Goal: Information Seeking & Learning: Learn about a topic

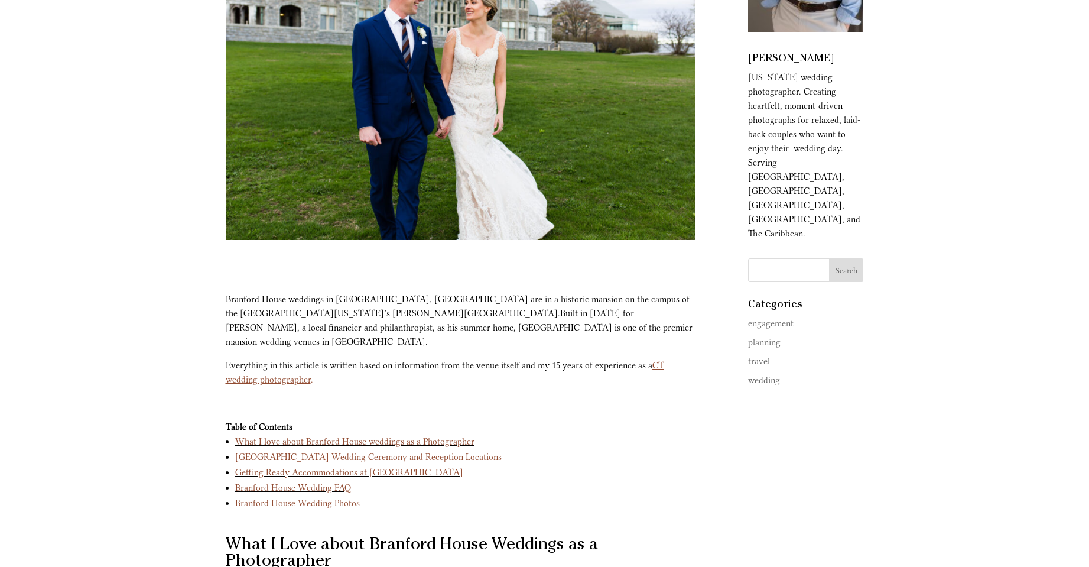
scroll to position [236, 0]
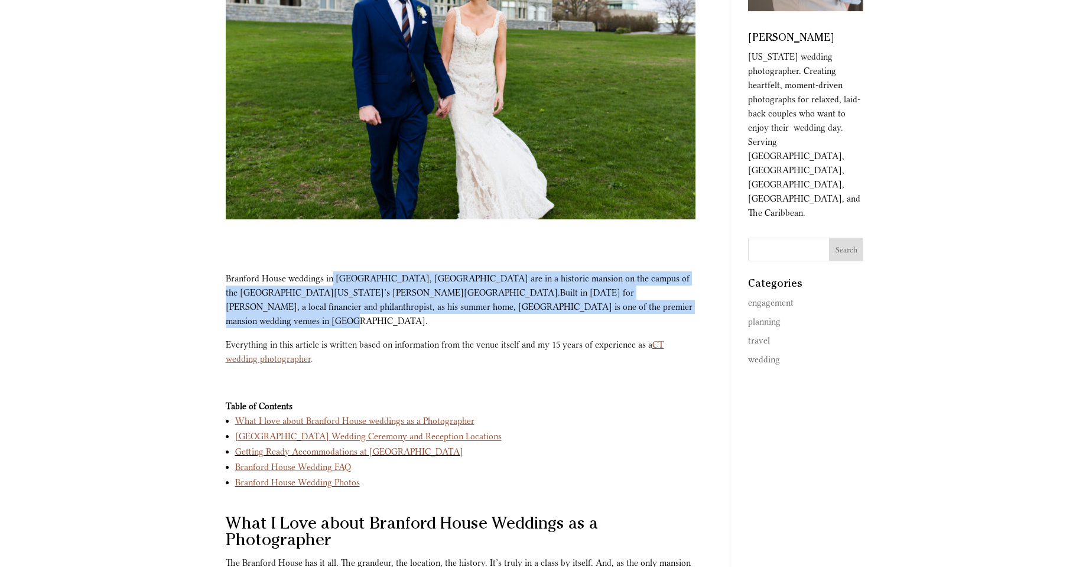
drag, startPoint x: 331, startPoint y: 280, endPoint x: 438, endPoint y: 306, distance: 110.6
click at [438, 306] on p "Branford House weddings in [GEOGRAPHIC_DATA], [GEOGRAPHIC_DATA] are in a histor…" at bounding box center [461, 304] width 470 height 66
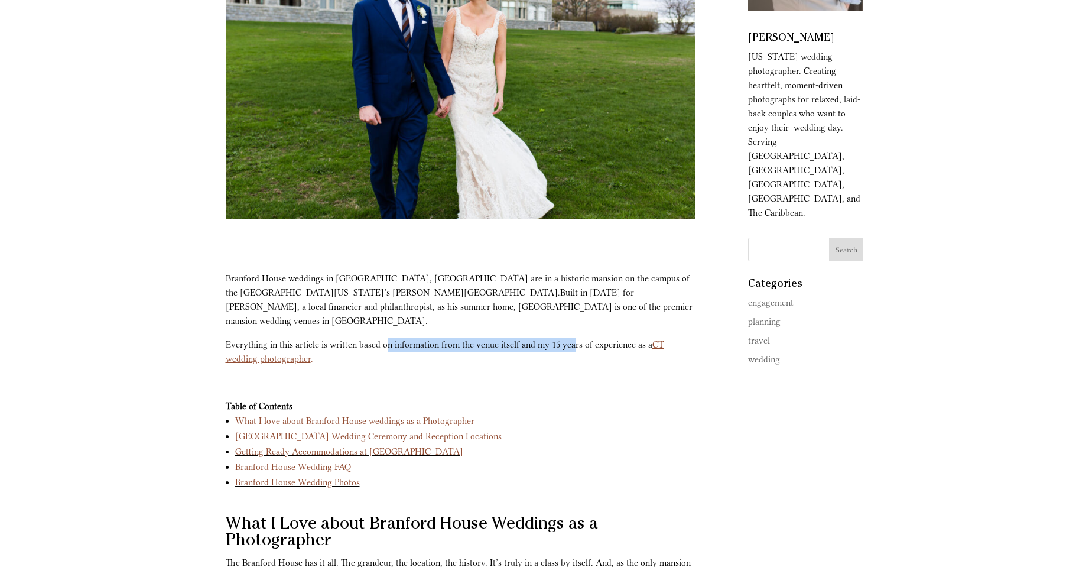
drag, startPoint x: 389, startPoint y: 330, endPoint x: 576, endPoint y: 327, distance: 186.8
click at [576, 337] on p "Everything in this article is written based on information from the venue itsel…" at bounding box center [461, 356] width 470 height 38
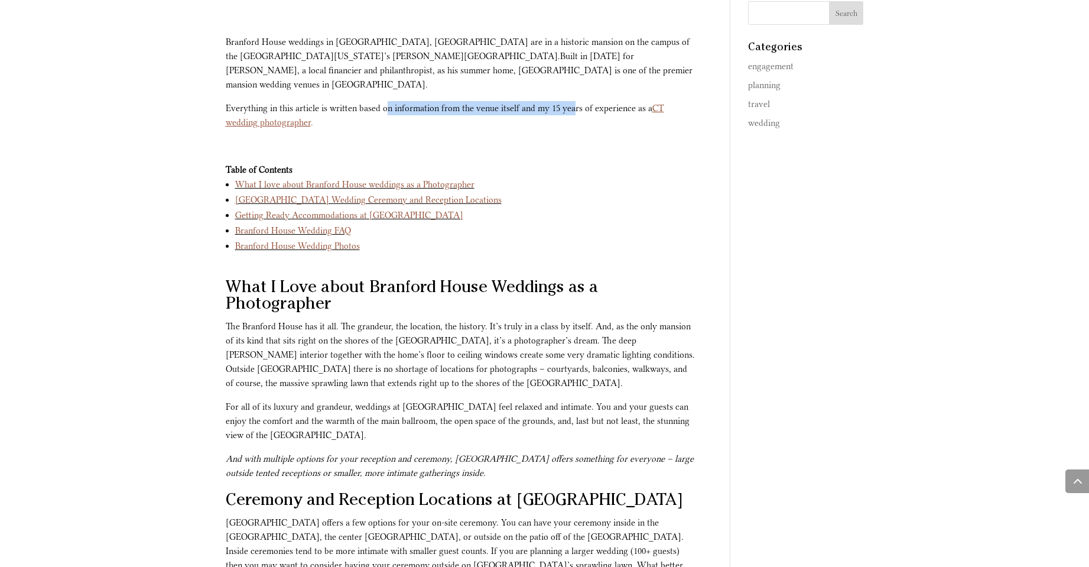
scroll to position [532, 0]
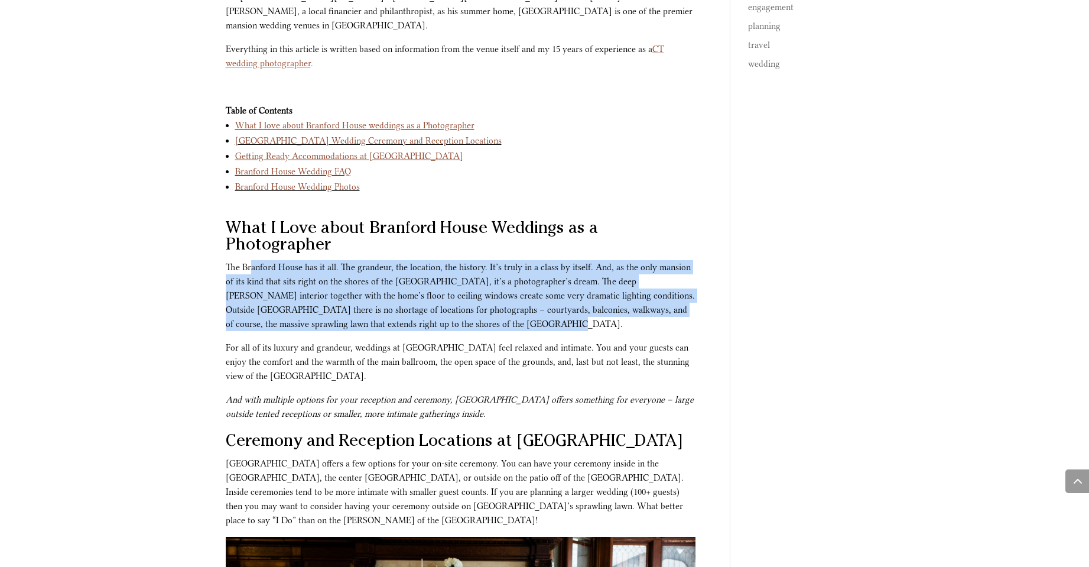
drag, startPoint x: 254, startPoint y: 251, endPoint x: 493, endPoint y: 322, distance: 250.2
click at [493, 322] on p "The Branford House has it all. The grandeur, the location, the history. It’s tr…" at bounding box center [461, 300] width 470 height 80
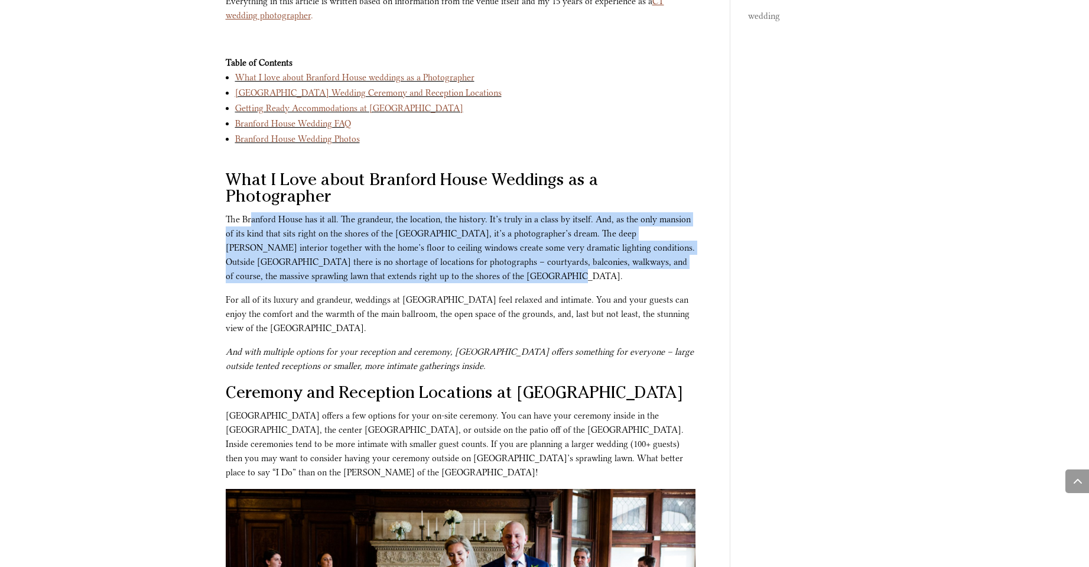
scroll to position [650, 0]
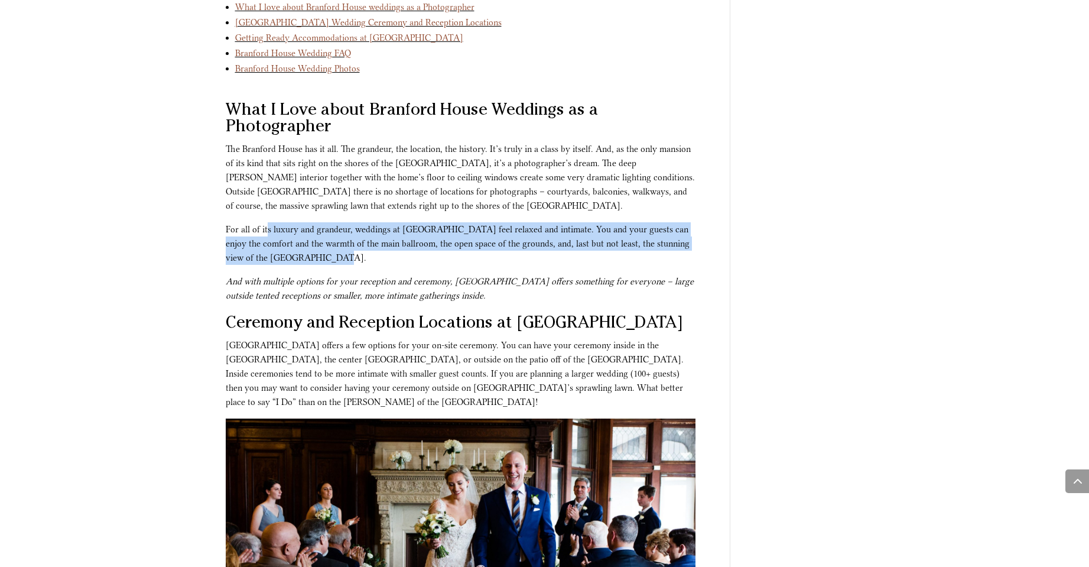
drag, startPoint x: 269, startPoint y: 213, endPoint x: 356, endPoint y: 246, distance: 92.4
click at [356, 246] on p "For all of its luxury and grandeur, weddings at [GEOGRAPHIC_DATA] feel relaxed …" at bounding box center [461, 248] width 470 height 52
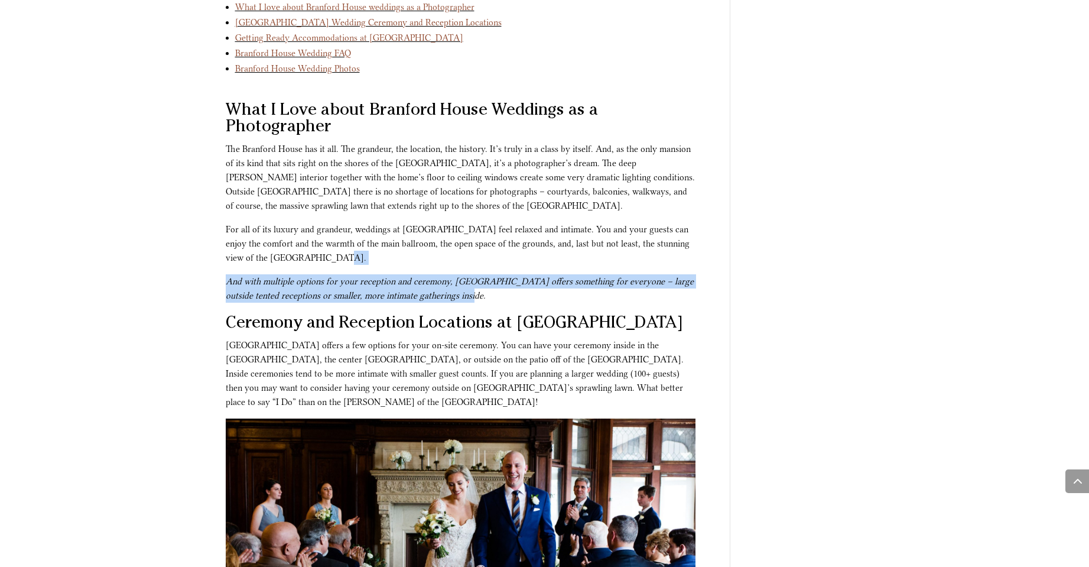
drag, startPoint x: 497, startPoint y: 280, endPoint x: 309, endPoint y: 258, distance: 189.2
click at [309, 258] on div "What I Love about Branford House Weddings as a Photographer The [GEOGRAPHIC_DAT…" at bounding box center [461, 203] width 470 height 200
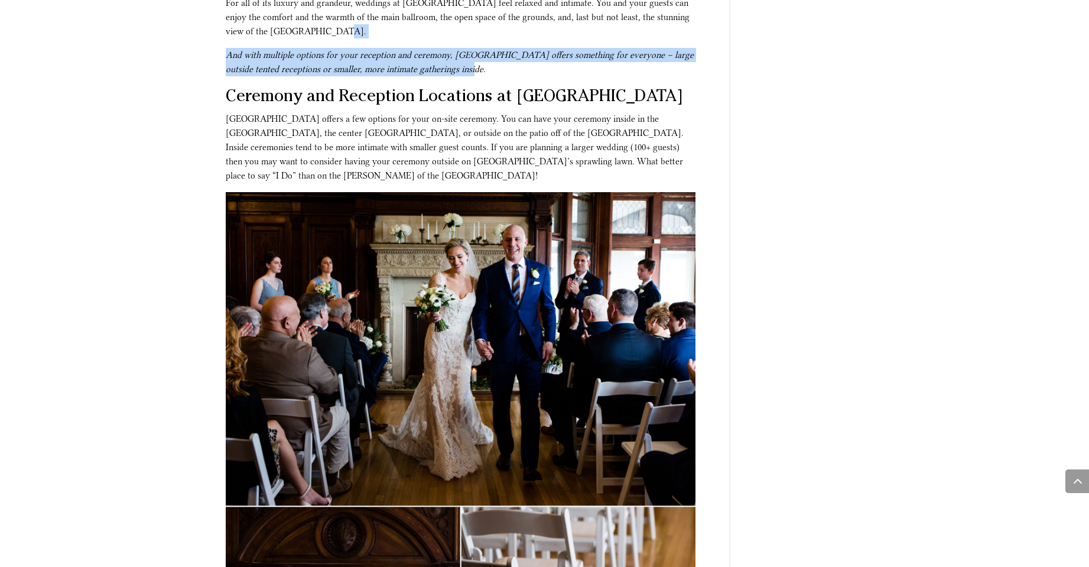
scroll to position [886, 0]
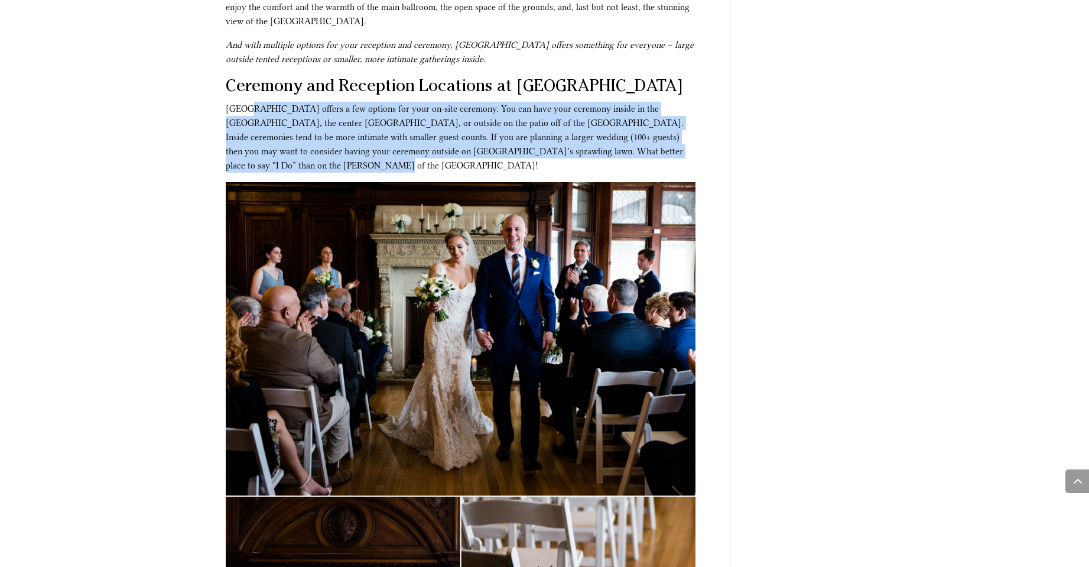
drag, startPoint x: 245, startPoint y: 93, endPoint x: 522, endPoint y: 152, distance: 282.8
click at [522, 152] on p "[GEOGRAPHIC_DATA] offers a few options for your on-site ceremony. You can have …" at bounding box center [461, 142] width 470 height 80
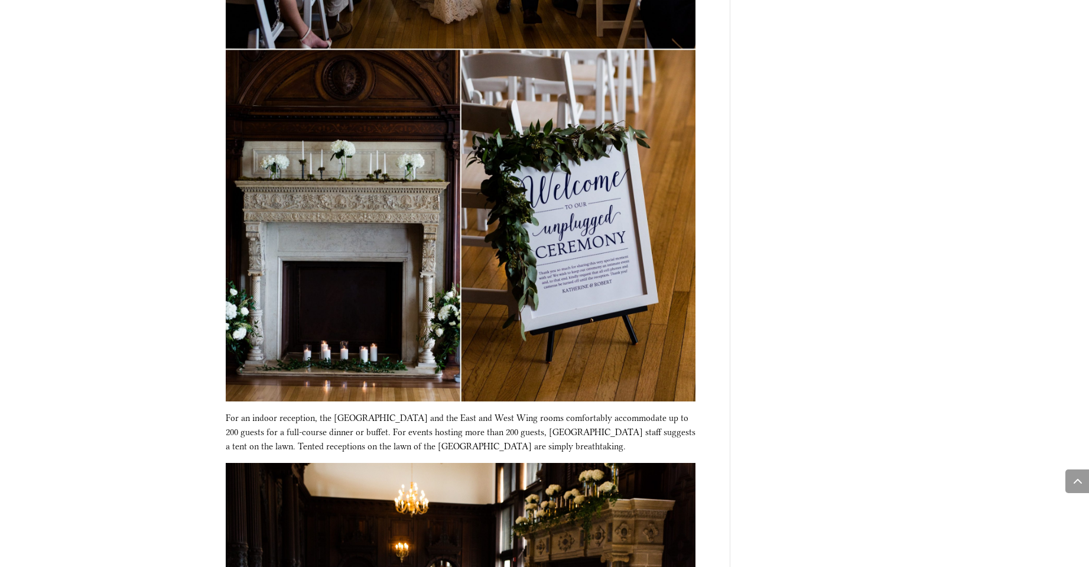
scroll to position [1359, 0]
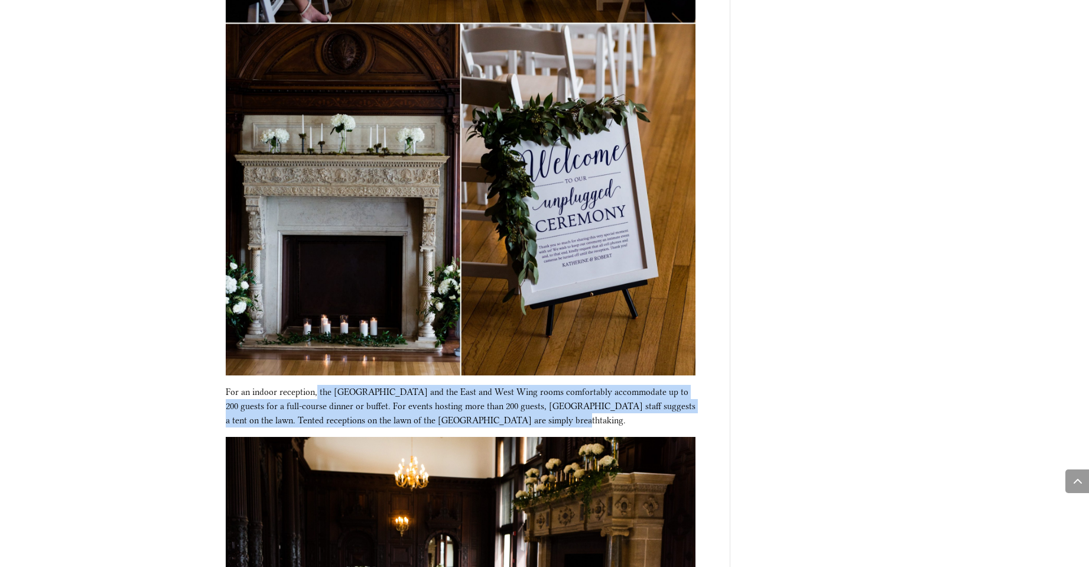
drag, startPoint x: 317, startPoint y: 381, endPoint x: 556, endPoint y: 404, distance: 239.8
click at [556, 404] on p "For an indoor reception, the [GEOGRAPHIC_DATA] and the East and West Wing rooms…" at bounding box center [461, 411] width 470 height 52
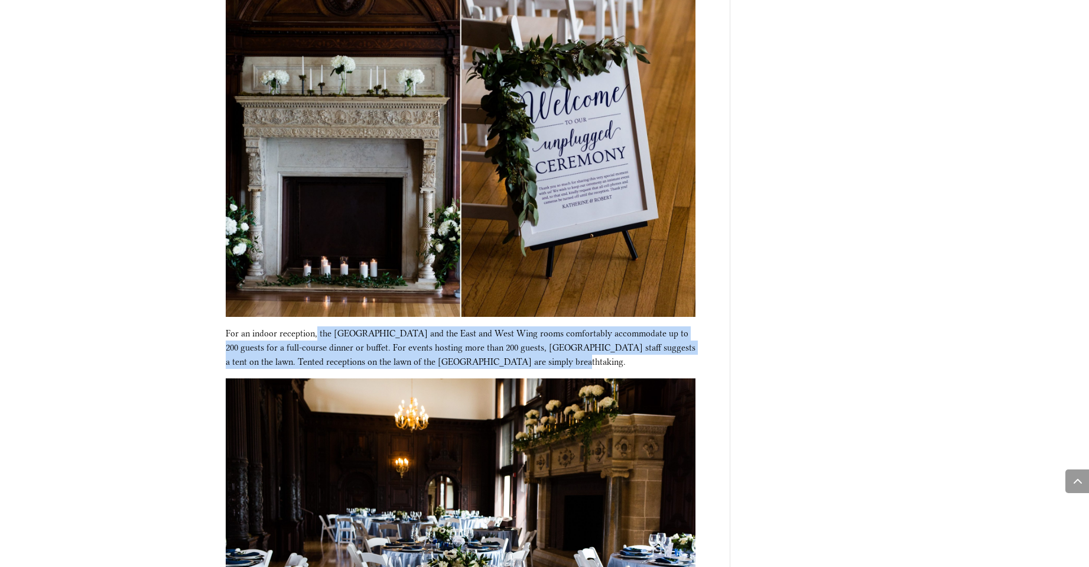
scroll to position [1418, 0]
drag, startPoint x: 293, startPoint y: 320, endPoint x: 563, endPoint y: 346, distance: 270.7
click at [563, 346] on p "For an indoor reception, the [GEOGRAPHIC_DATA] and the East and West Wing rooms…" at bounding box center [461, 352] width 470 height 52
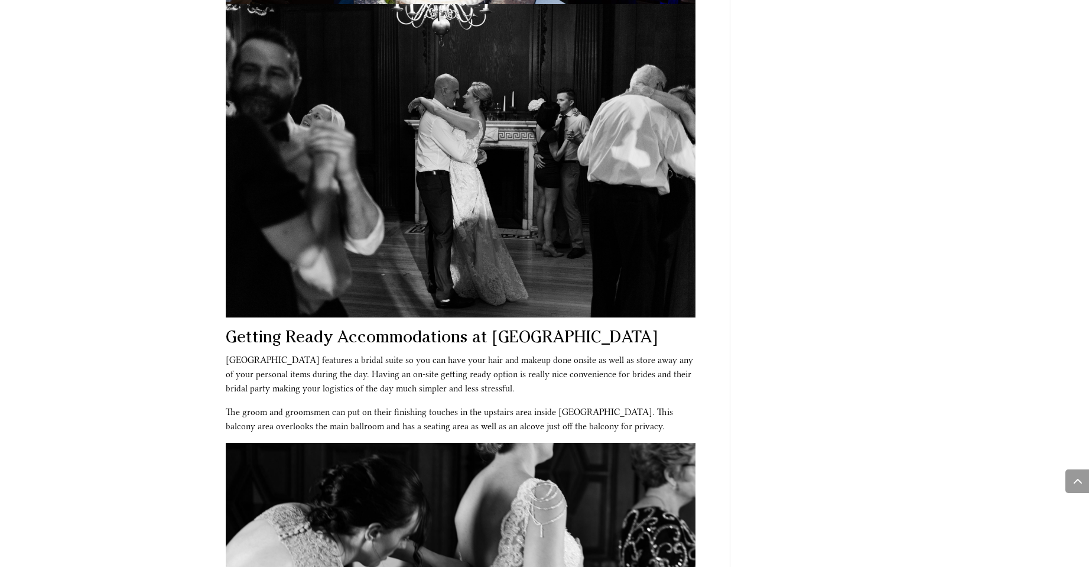
scroll to position [2423, 0]
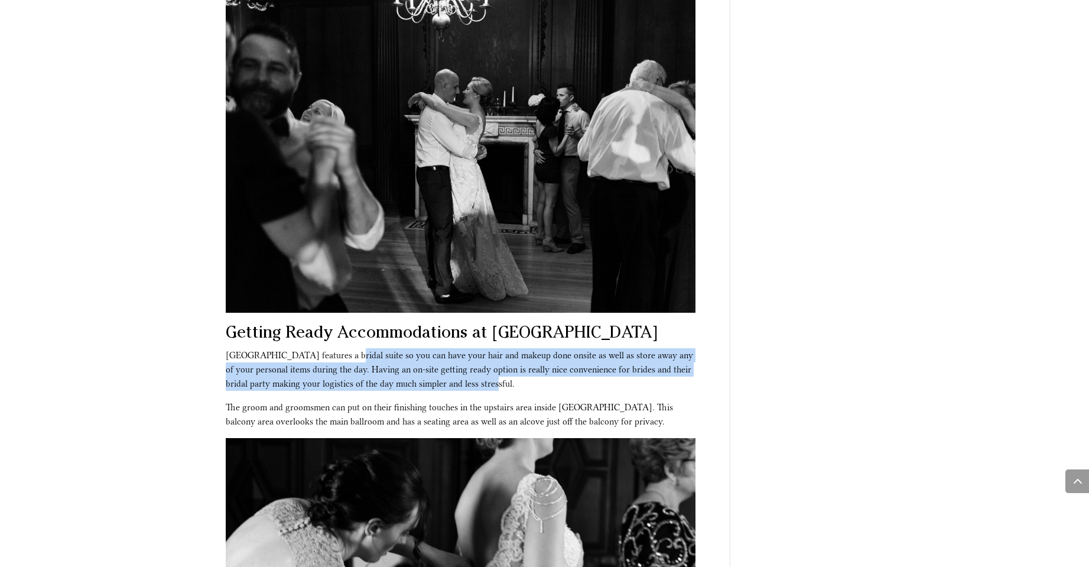
drag, startPoint x: 389, startPoint y: 344, endPoint x: 485, endPoint y: 370, distance: 98.6
click at [485, 370] on p "[GEOGRAPHIC_DATA] features a bridal suite so you can have your hair and makeup …" at bounding box center [461, 374] width 470 height 52
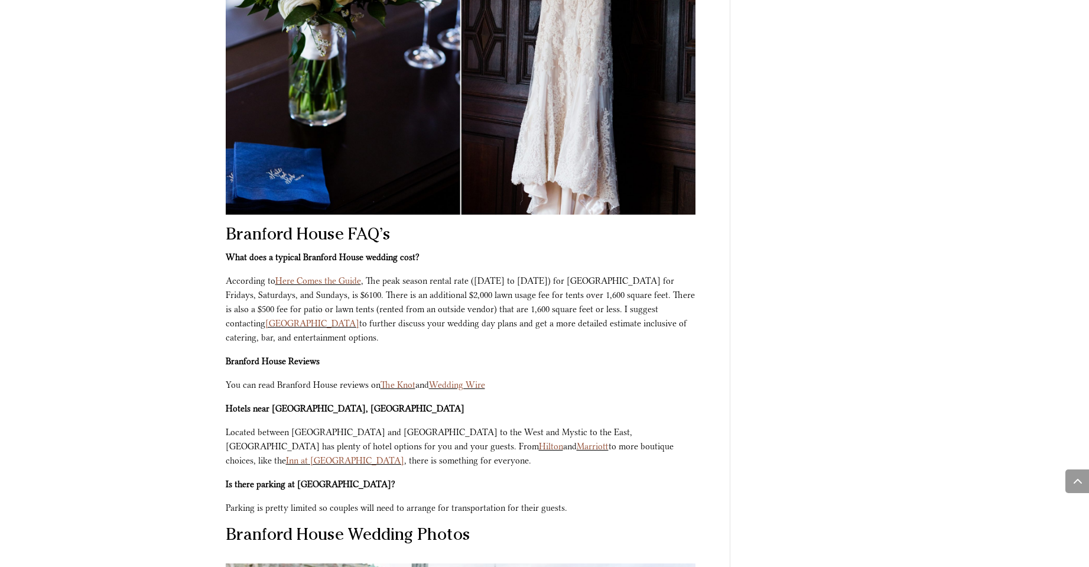
scroll to position [3427, 0]
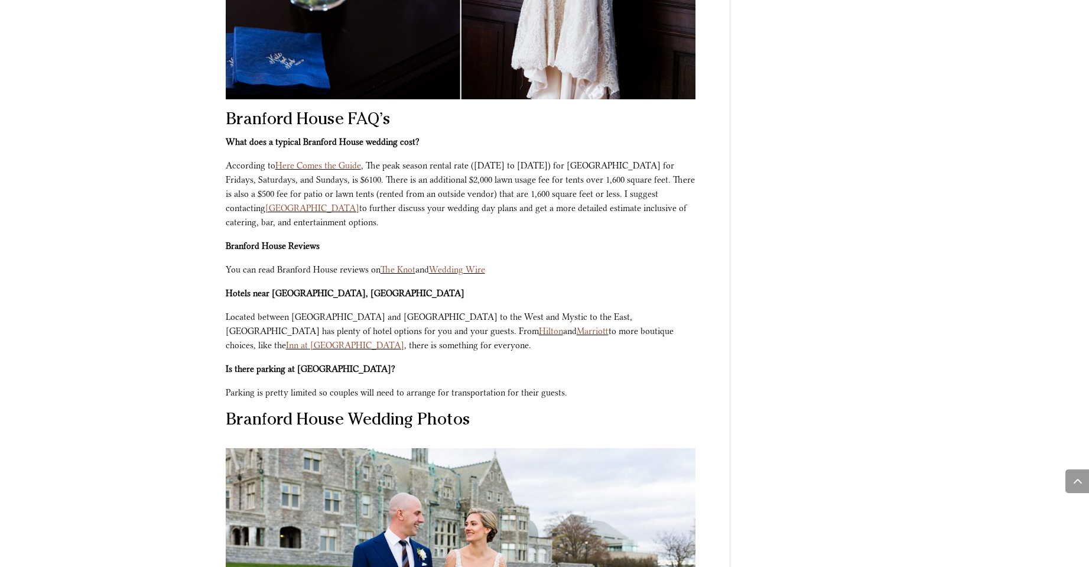
drag, startPoint x: 410, startPoint y: 151, endPoint x: 509, endPoint y: 212, distance: 116.1
click at [509, 212] on p "According to Here Comes the Guide , The peak season rental rate ([DATE] to [DAT…" at bounding box center [461, 198] width 470 height 80
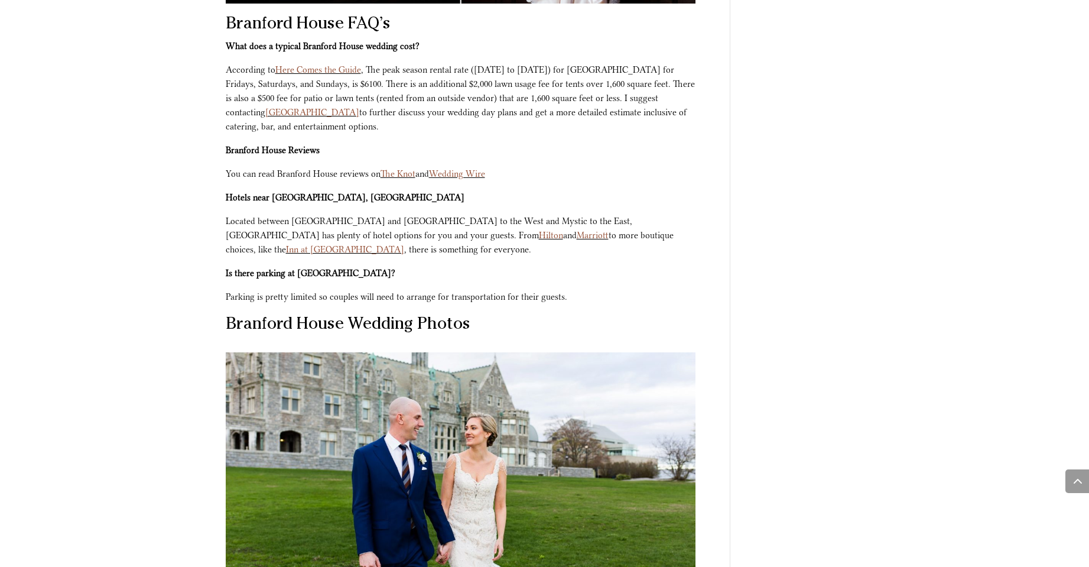
scroll to position [3546, 0]
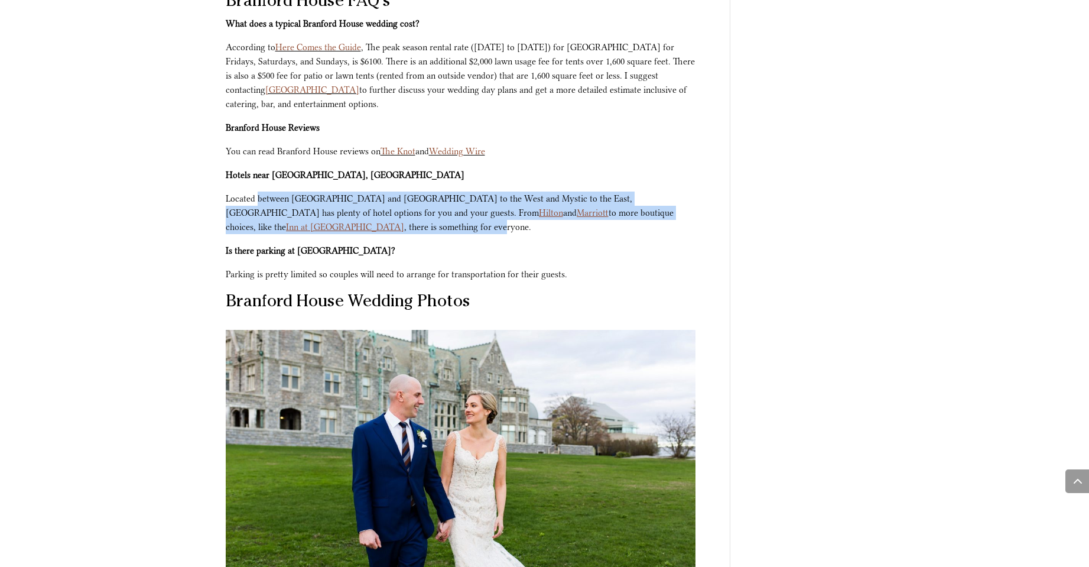
drag, startPoint x: 256, startPoint y: 186, endPoint x: 238, endPoint y: 216, distance: 35.6
click at [238, 216] on p "Located between [GEOGRAPHIC_DATA] and [GEOGRAPHIC_DATA] to the West and Mystic …" at bounding box center [461, 217] width 470 height 52
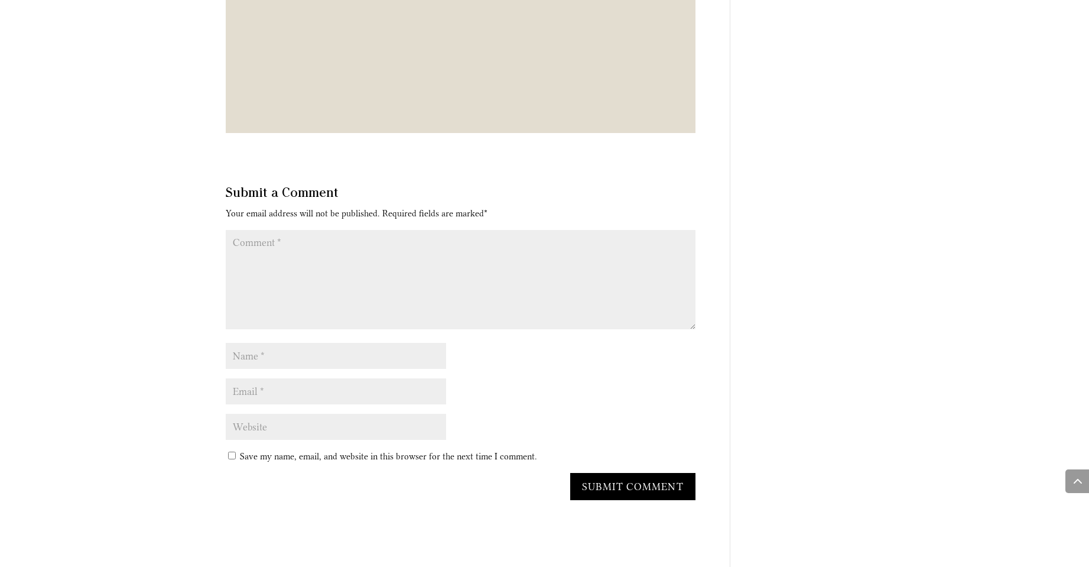
scroll to position [11222, 0]
